Goal: Information Seeking & Learning: Learn about a topic

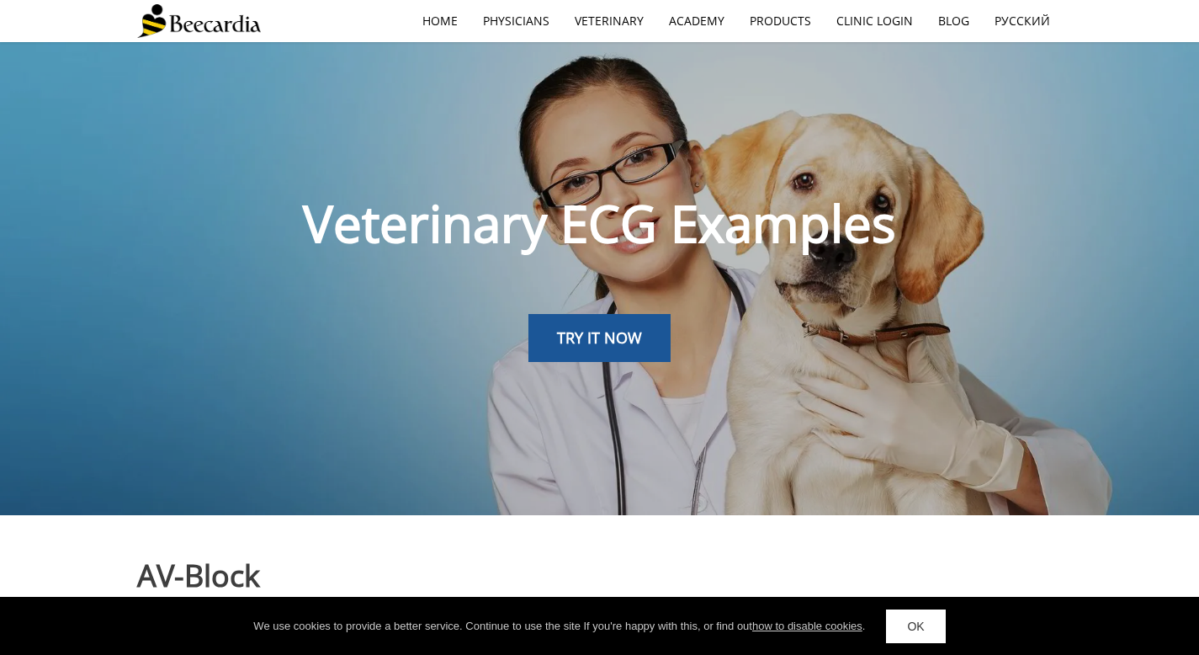
scroll to position [1132, 0]
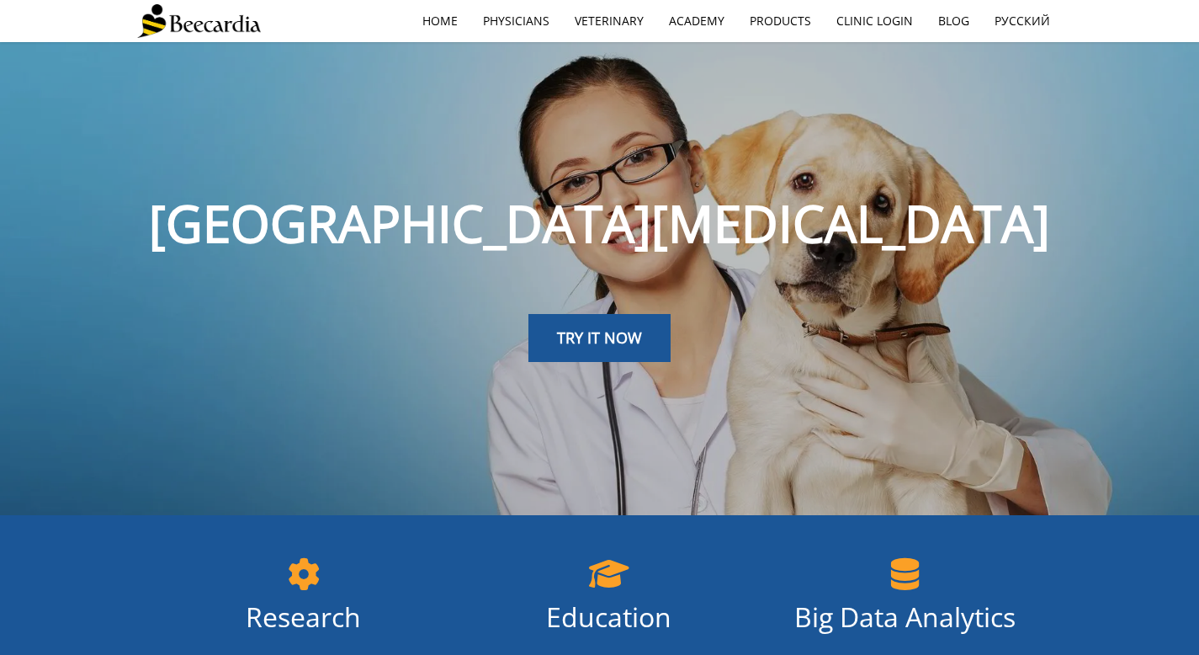
scroll to position [1265, 0]
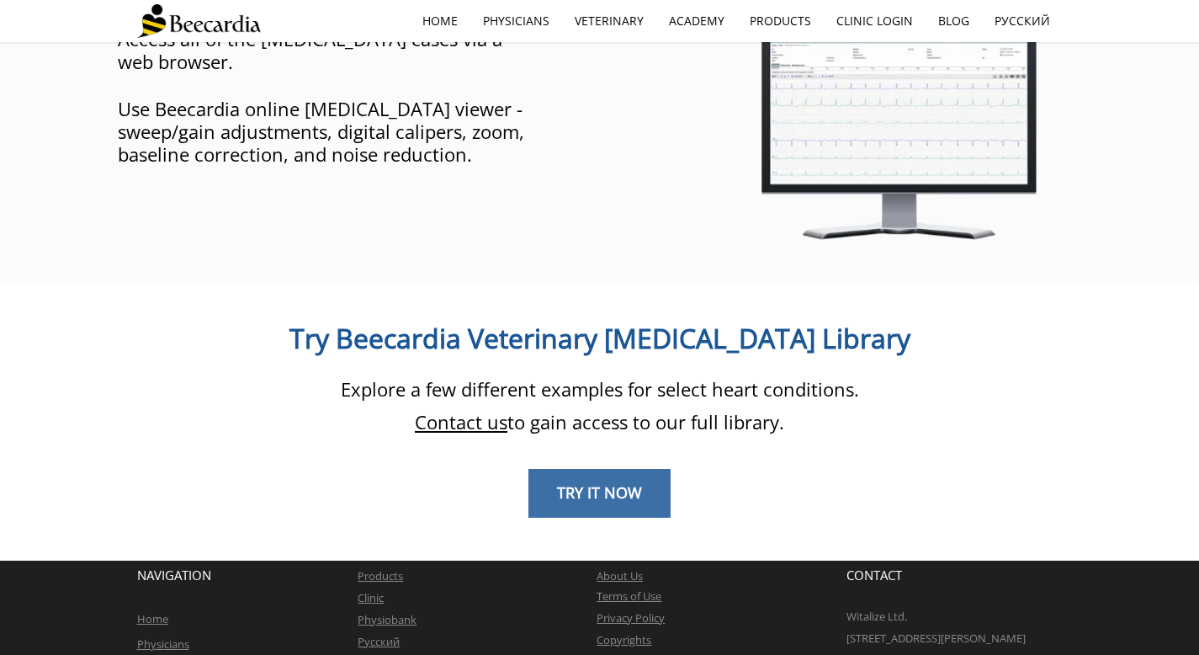
click at [642, 469] on link "TRY IT NOW" at bounding box center [600, 493] width 142 height 49
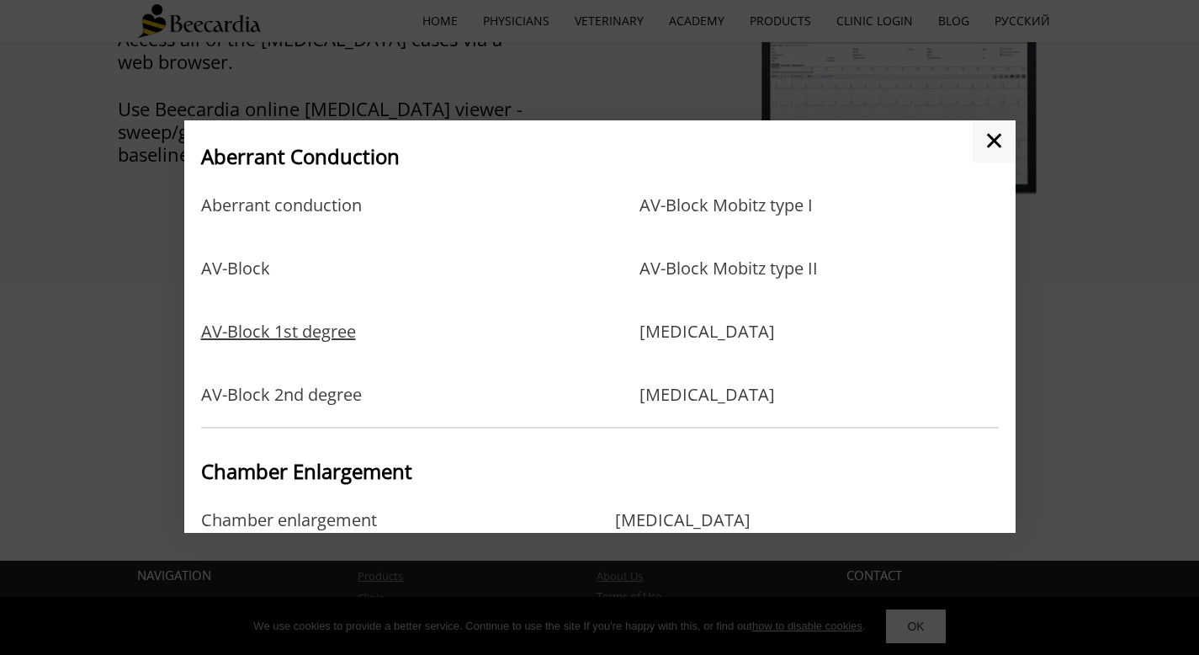
scroll to position [104, 0]
click at [291, 331] on link "AV-Block 1st degree" at bounding box center [278, 347] width 155 height 55
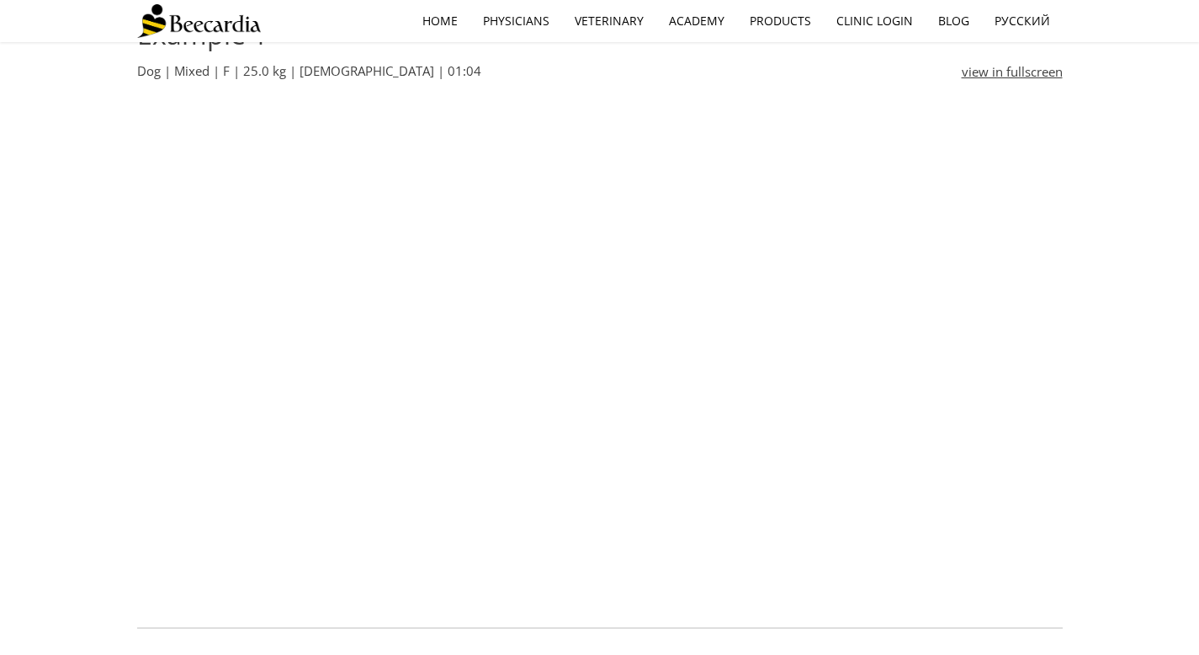
scroll to position [610, 0]
